Goal: Find contact information: Find contact information

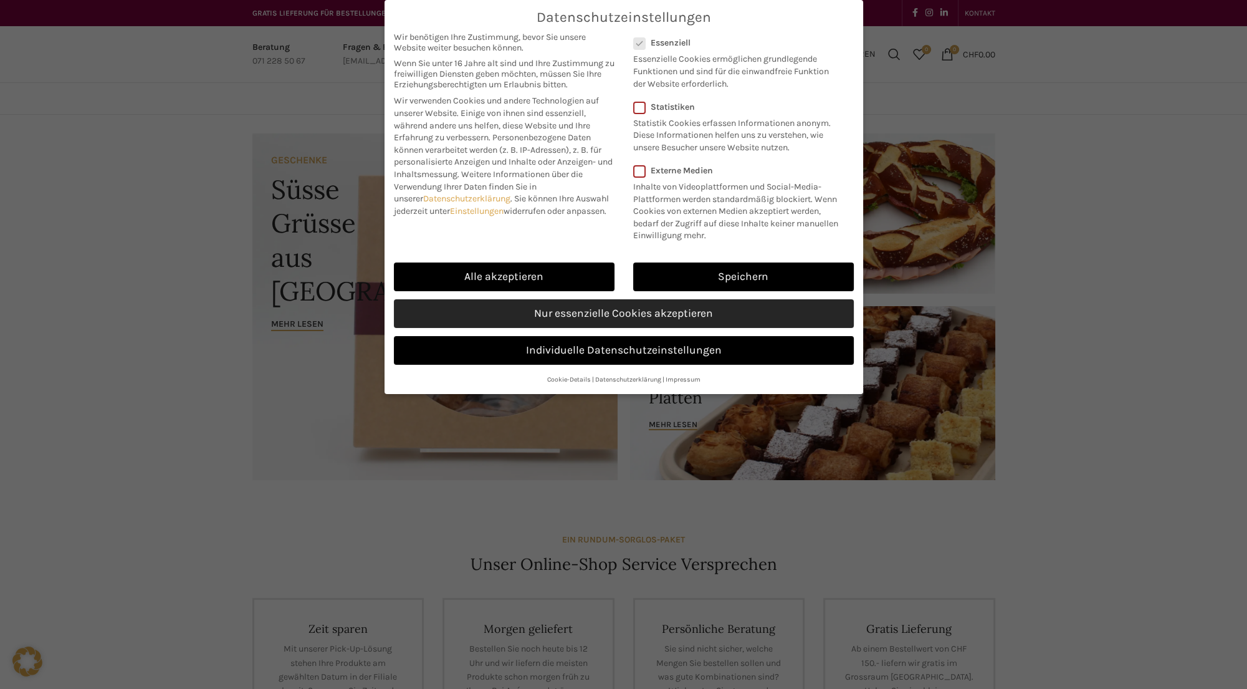
click at [622, 316] on link "Nur essenzielle Cookies akzeptieren" at bounding box center [624, 313] width 460 height 29
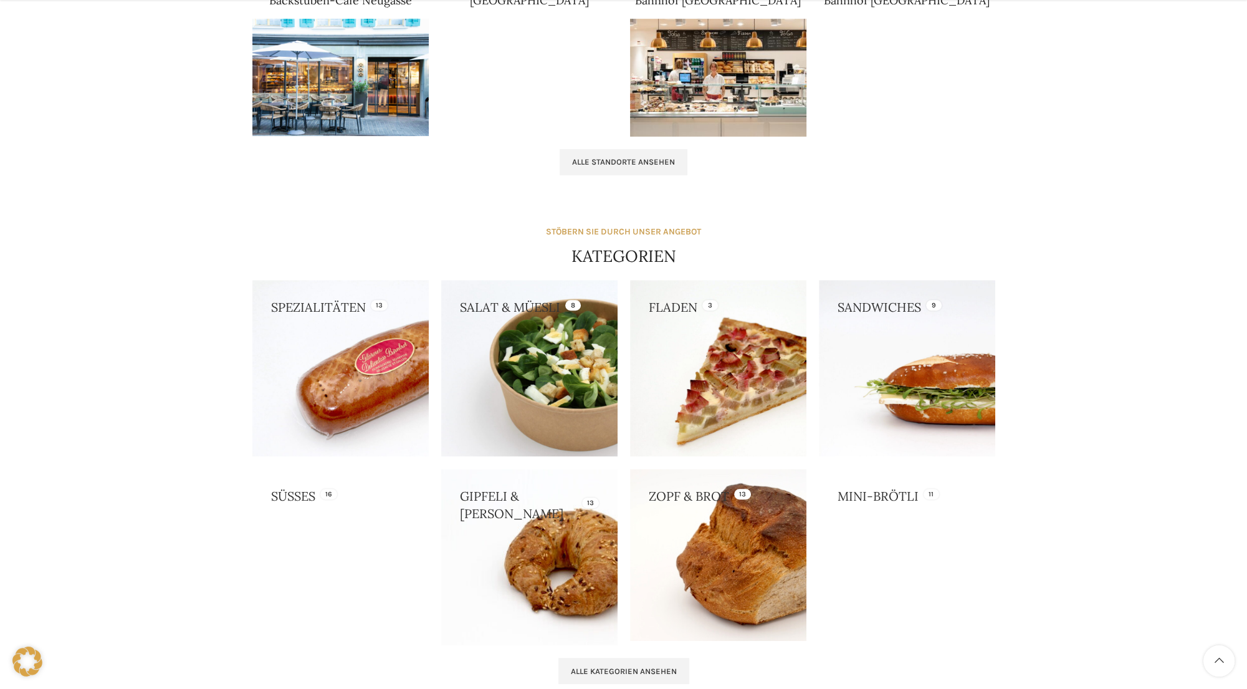
scroll to position [1138, 0]
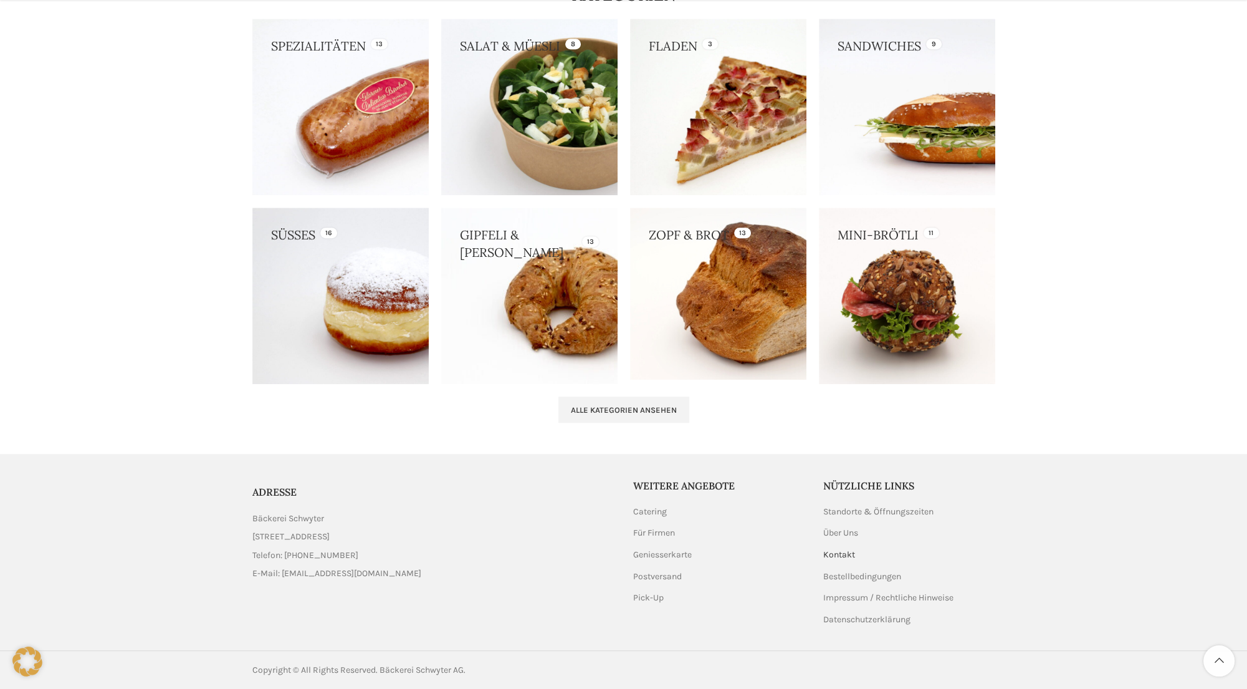
click at [843, 555] on link "Kontakt" at bounding box center [839, 554] width 33 height 12
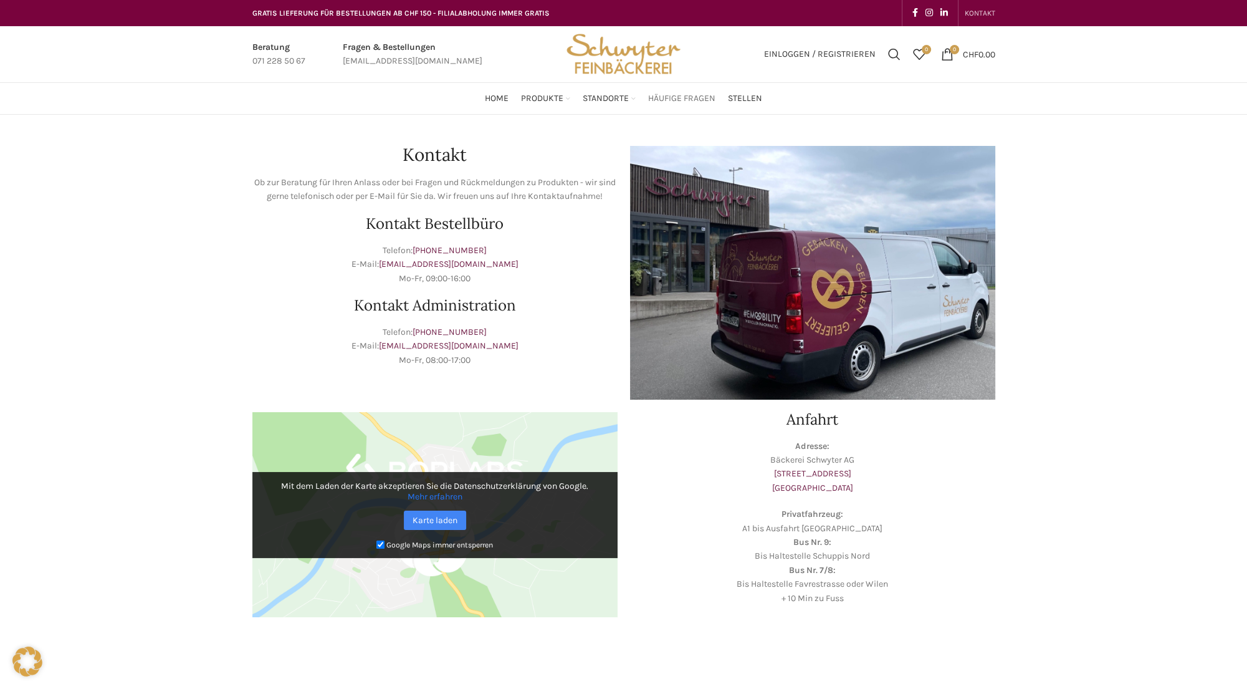
click at [689, 101] on span "Häufige Fragen" at bounding box center [681, 99] width 67 height 12
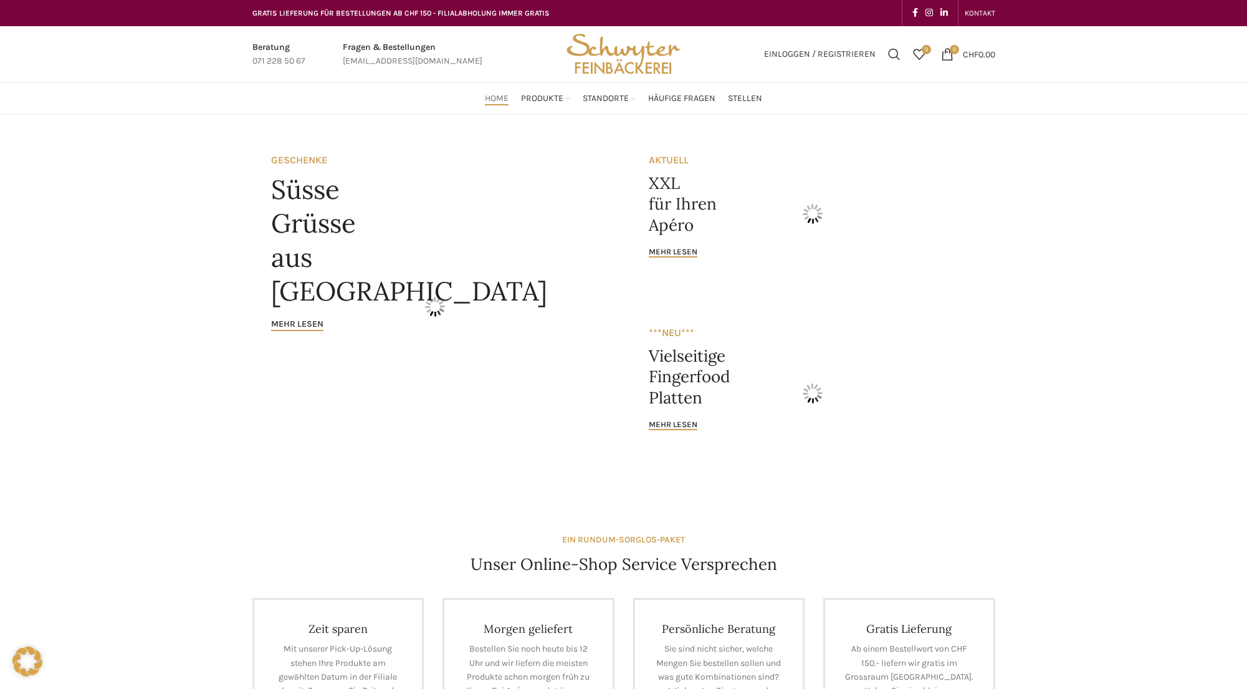
scroll to position [1138, 0]
